Goal: Find specific page/section: Find specific page/section

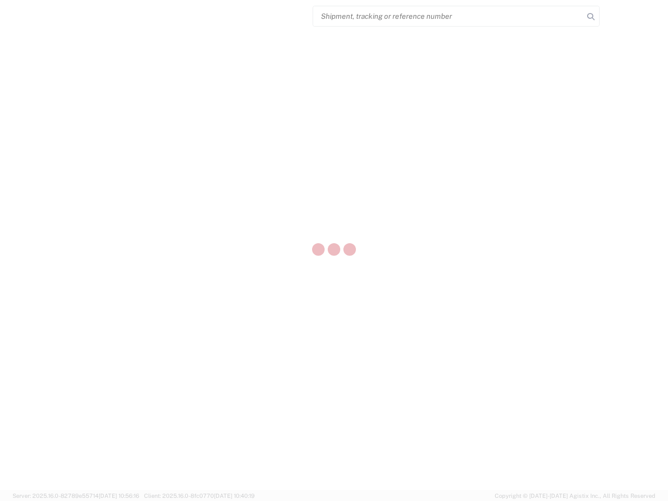
select select "US"
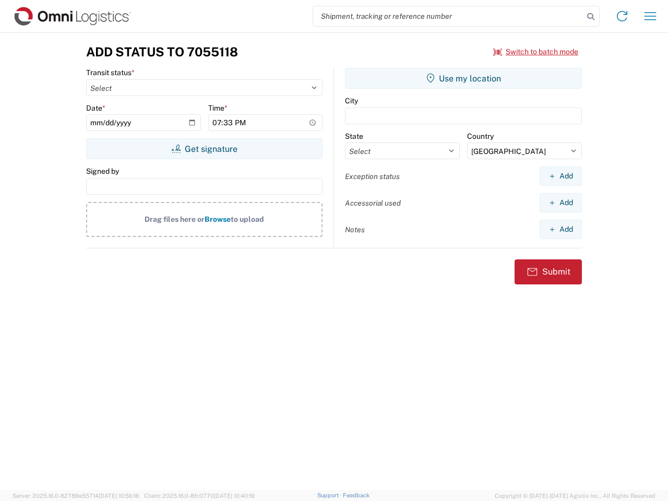
click at [448, 16] on input "search" at bounding box center [448, 16] width 270 height 20
click at [591, 17] on icon at bounding box center [590, 16] width 15 height 15
click at [622, 16] on icon at bounding box center [622, 16] width 17 height 17
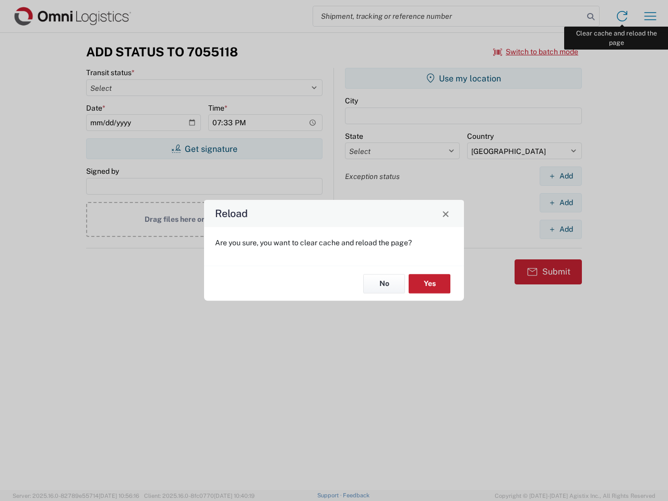
click at [650, 16] on div "Reload Are you sure, you want to clear cache and reload the page? No Yes" at bounding box center [334, 250] width 668 height 501
click at [536, 52] on div "Reload Are you sure, you want to clear cache and reload the page? No Yes" at bounding box center [334, 250] width 668 height 501
click at [204, 149] on div "Reload Are you sure, you want to clear cache and reload the page? No Yes" at bounding box center [334, 250] width 668 height 501
click at [463, 78] on div "Reload Are you sure, you want to clear cache and reload the page? No Yes" at bounding box center [334, 250] width 668 height 501
click at [560, 176] on div "Reload Are you sure, you want to clear cache and reload the page? No Yes" at bounding box center [334, 250] width 668 height 501
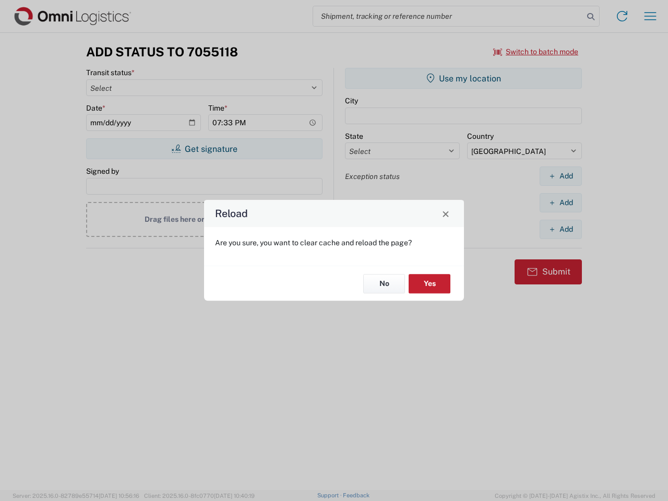
click at [560, 202] on div "Reload Are you sure, you want to clear cache and reload the page? No Yes" at bounding box center [334, 250] width 668 height 501
click at [560, 229] on div "Reload Are you sure, you want to clear cache and reload the page? No Yes" at bounding box center [334, 250] width 668 height 501
